Goal: Task Accomplishment & Management: Manage account settings

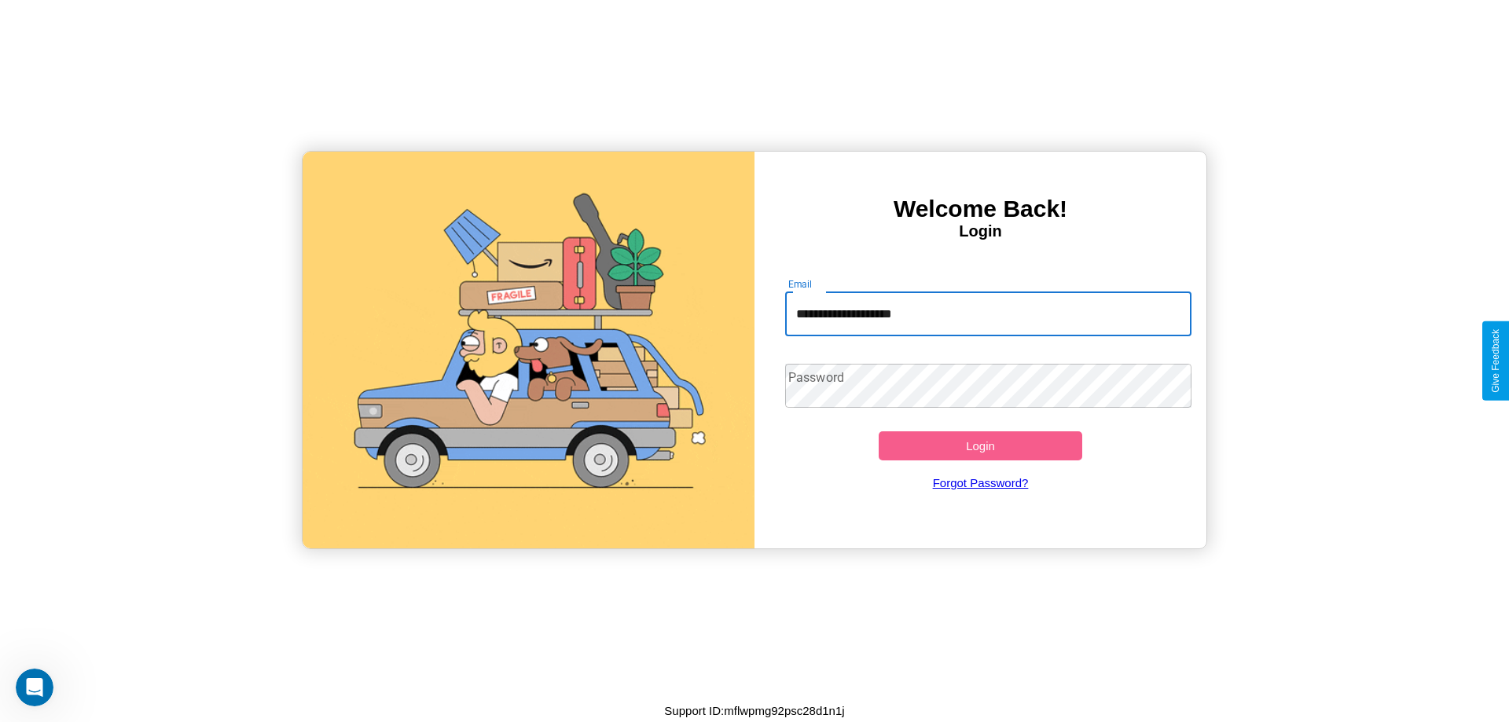
type input "**********"
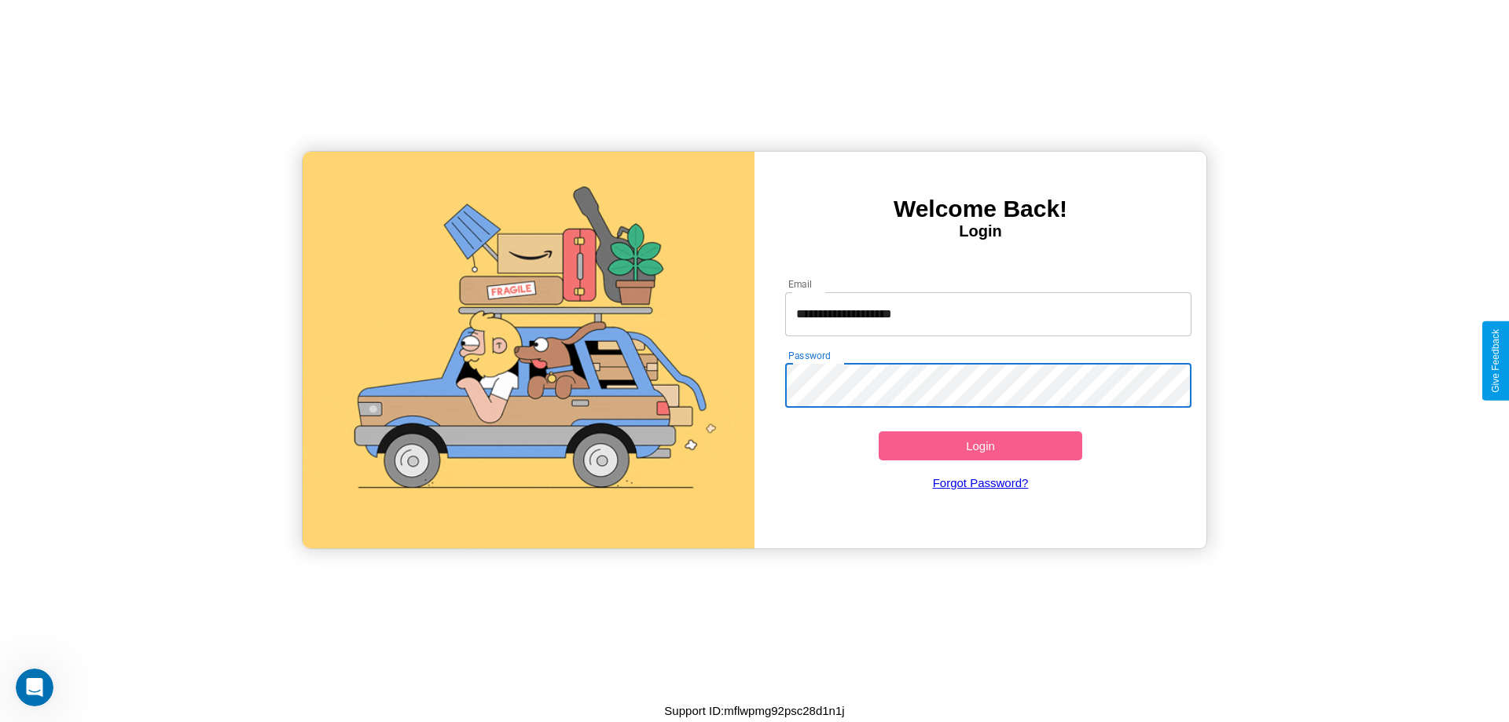
click at [980, 446] on button "Login" at bounding box center [981, 445] width 204 height 29
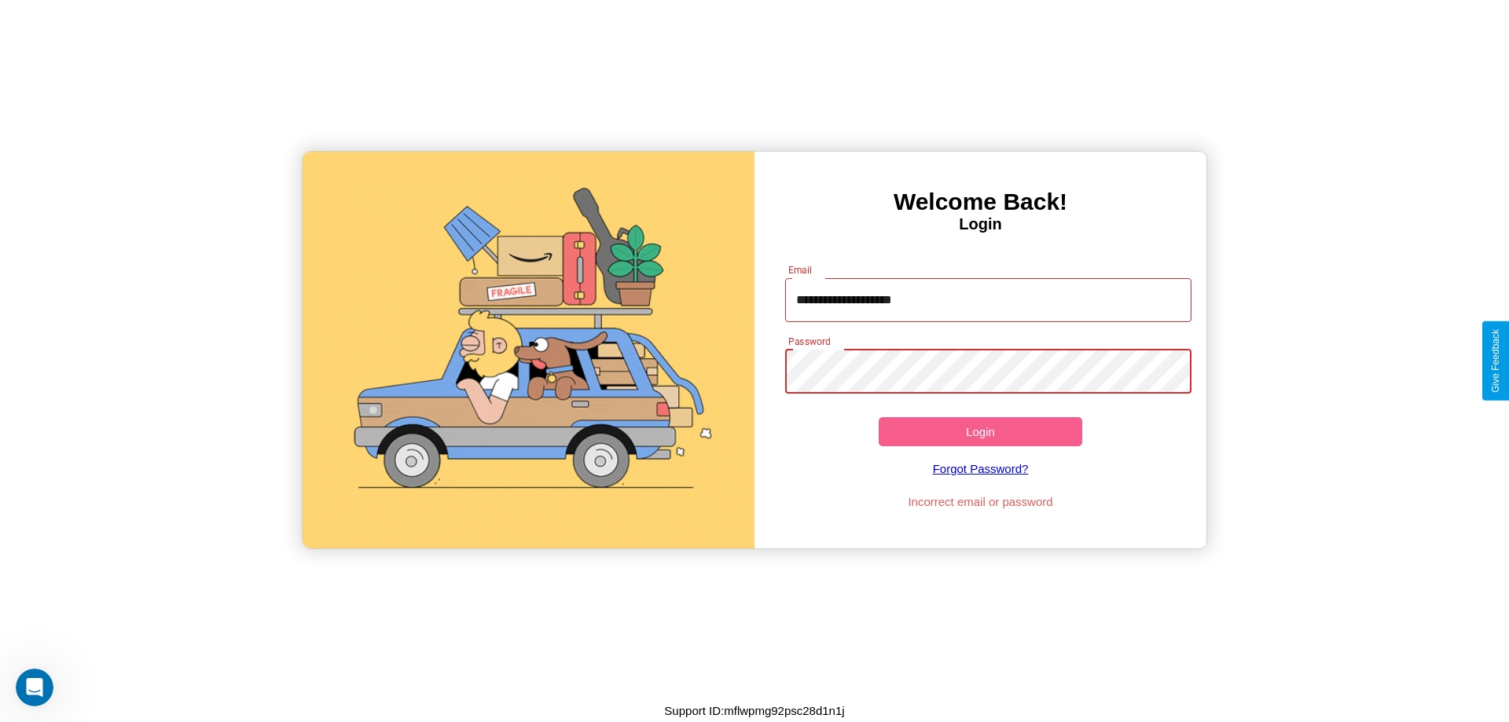
click at [980, 431] on button "Login" at bounding box center [981, 431] width 204 height 29
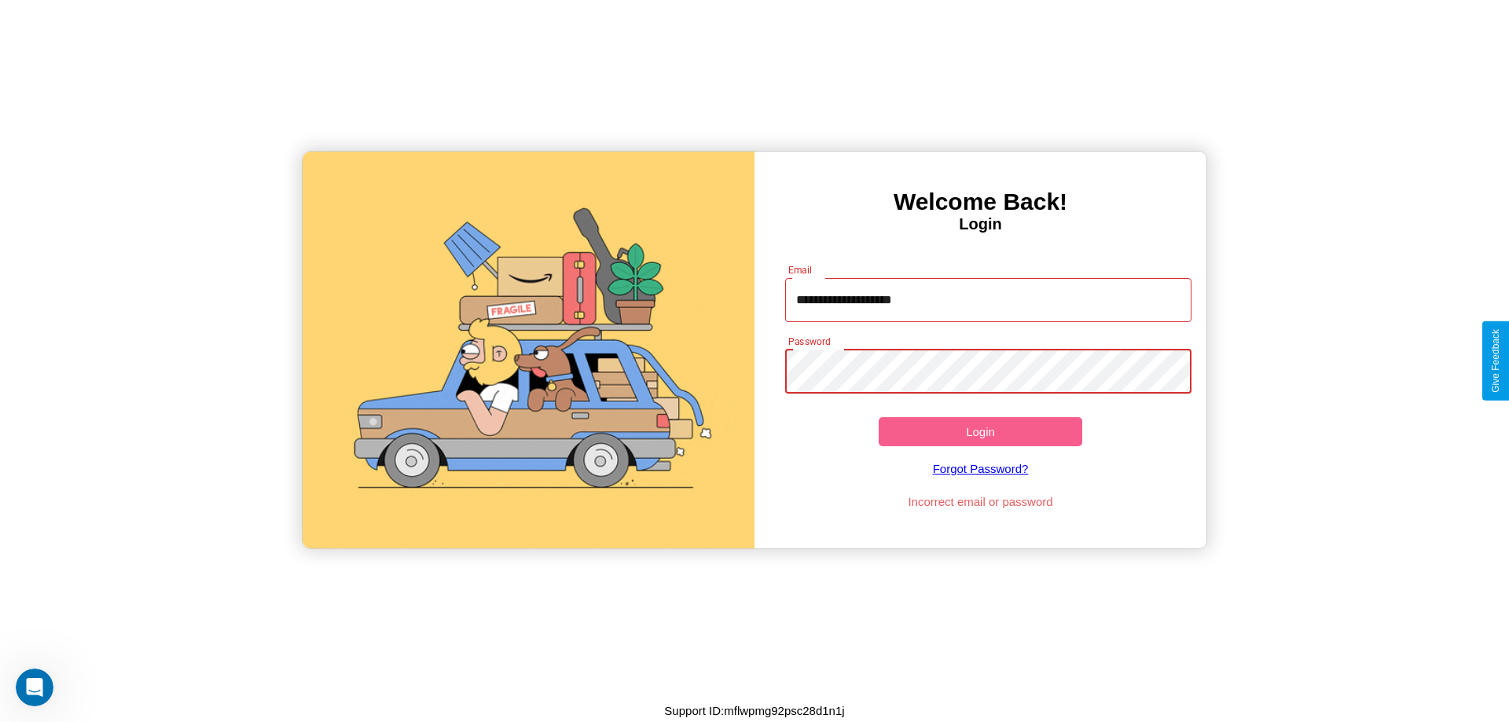
click at [980, 431] on button "Login" at bounding box center [981, 431] width 204 height 29
